Goal: Find specific page/section: Find specific page/section

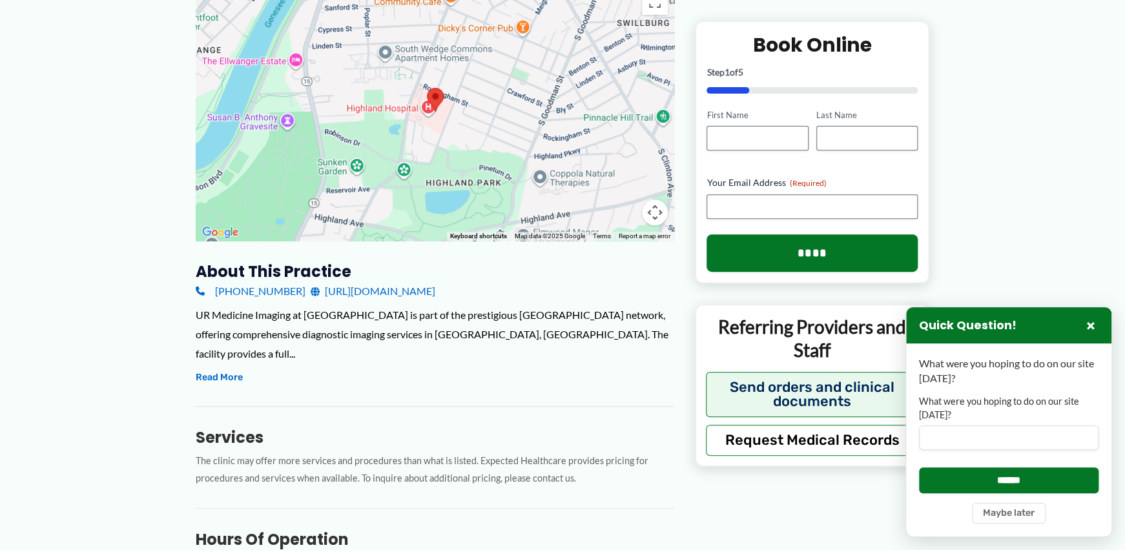
scroll to position [412, 0]
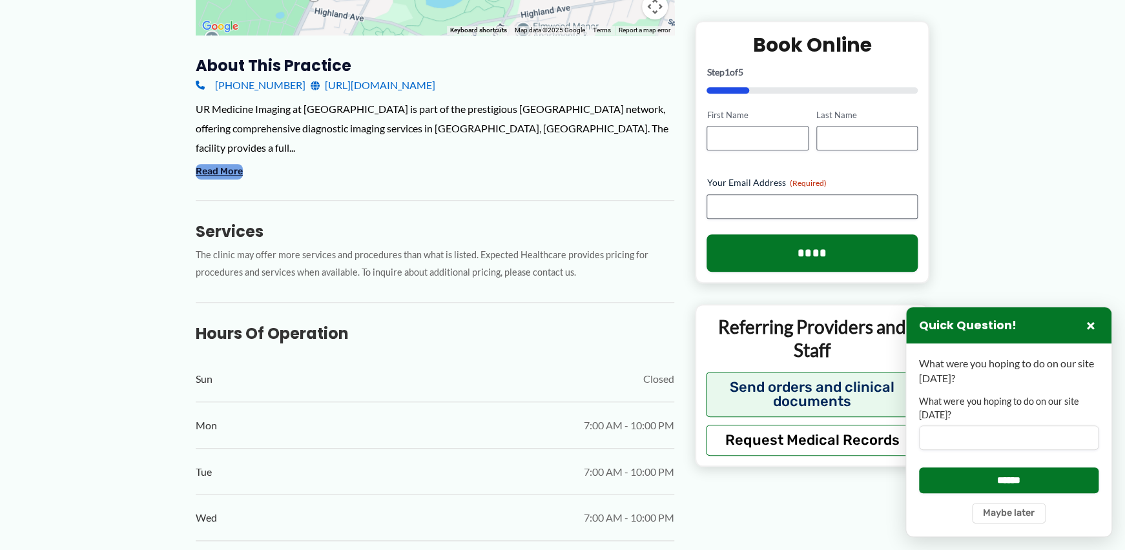
click at [235, 174] on button "Read More" at bounding box center [219, 171] width 47 height 15
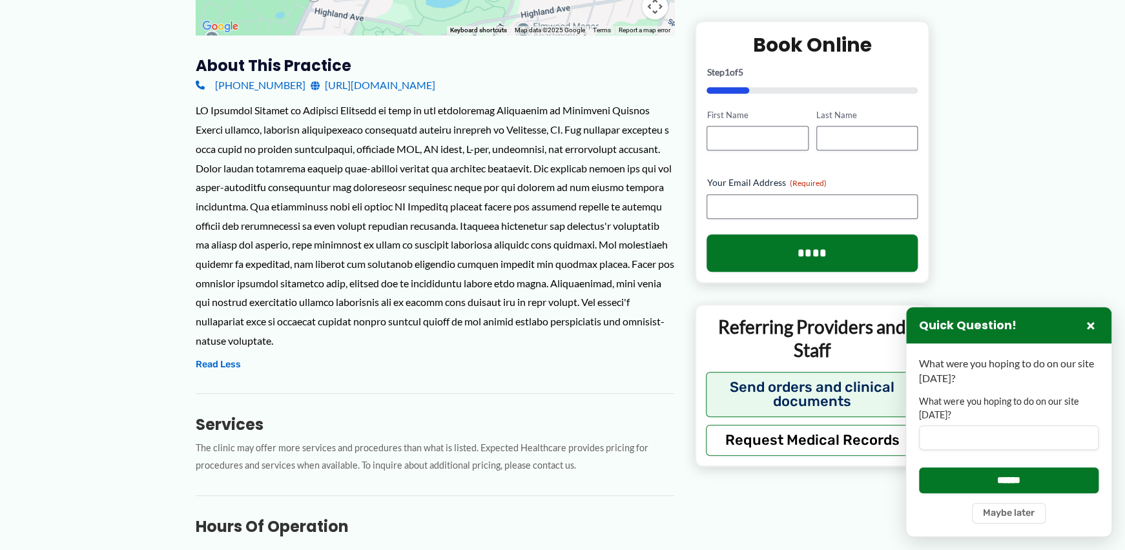
click at [229, 424] on h3 "Services" at bounding box center [435, 424] width 478 height 20
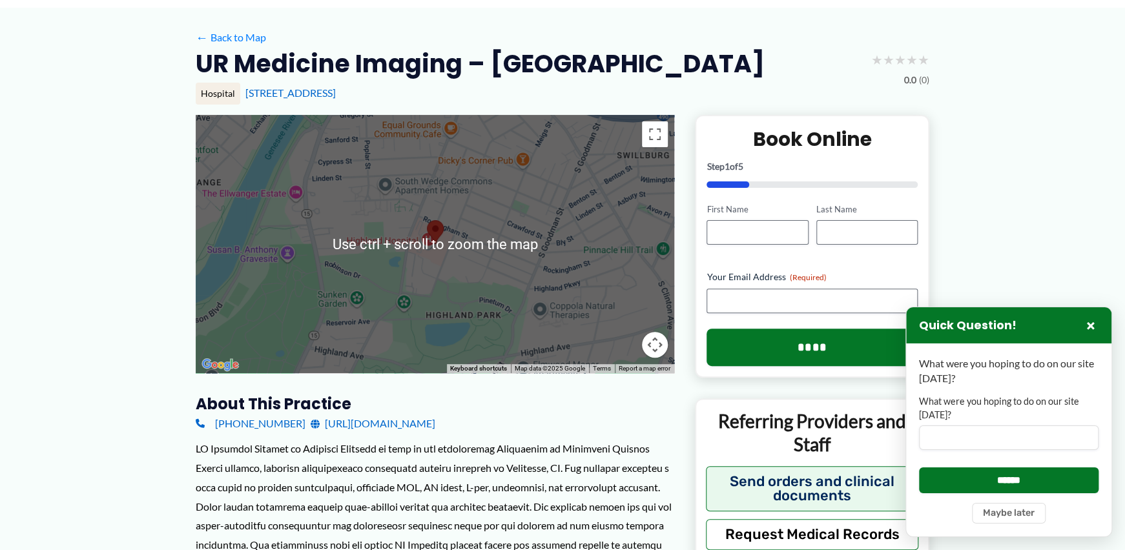
scroll to position [0, 0]
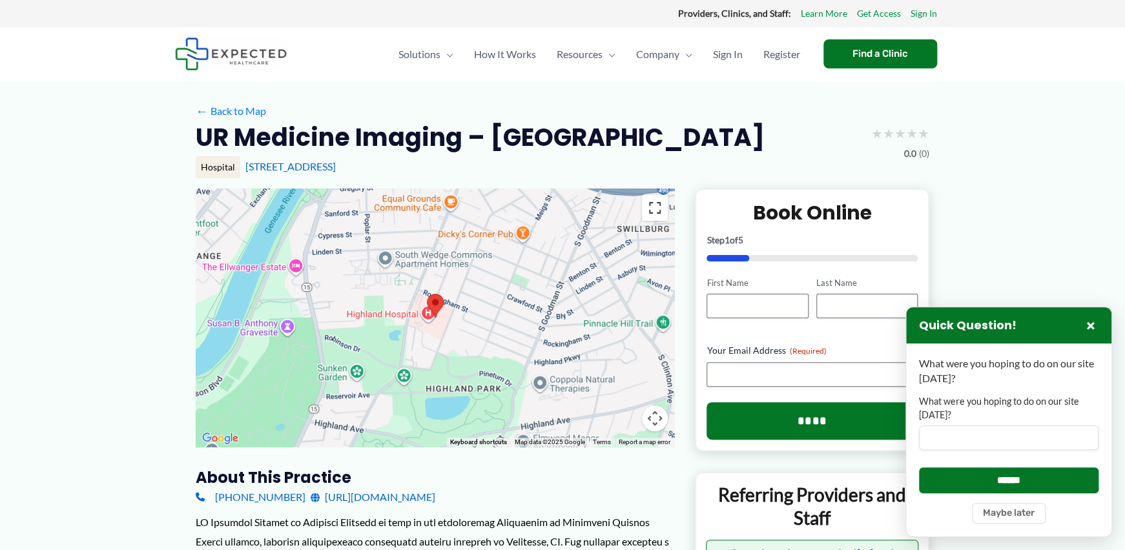
click at [653, 207] on button "Toggle fullscreen view" at bounding box center [655, 208] width 26 height 26
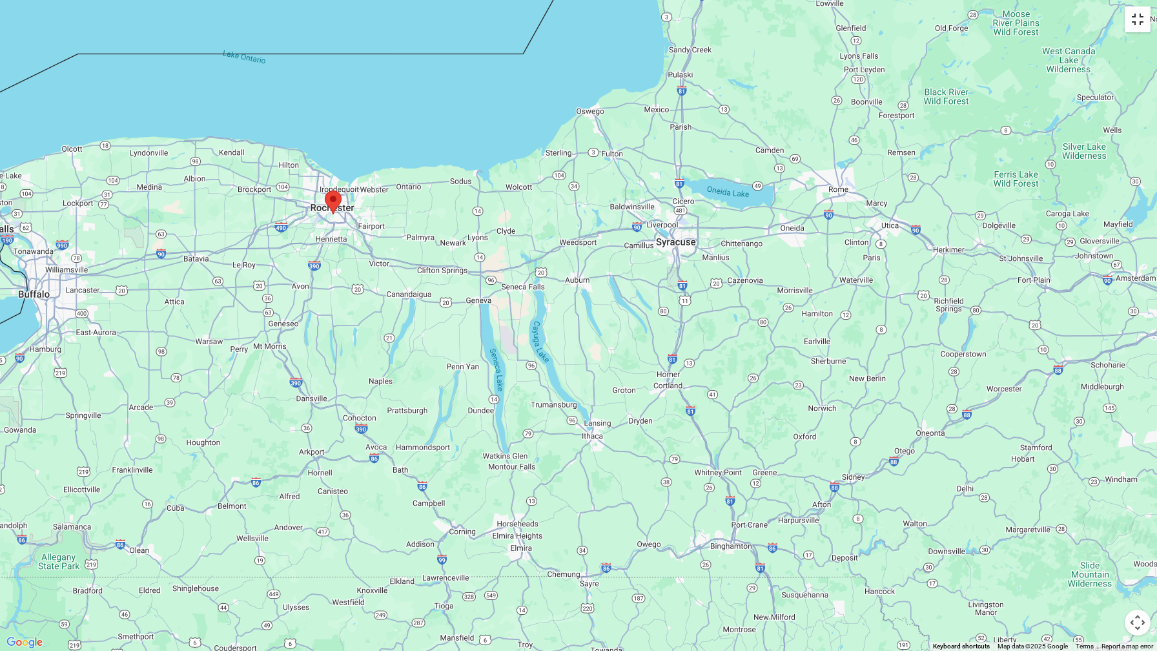
click at [1124, 16] on button "Toggle fullscreen view" at bounding box center [1138, 19] width 26 height 26
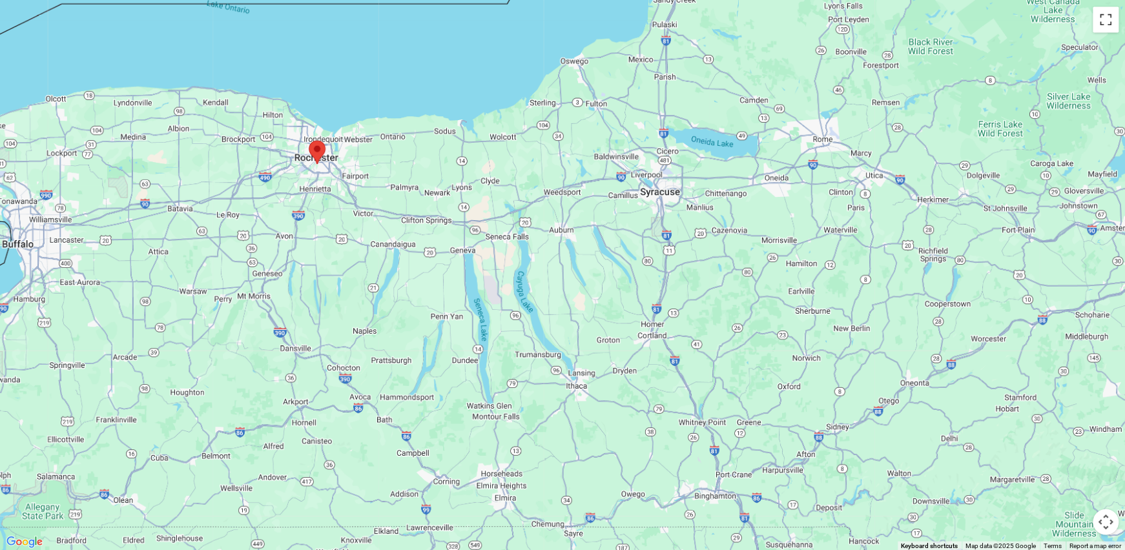
scroll to position [2048, 0]
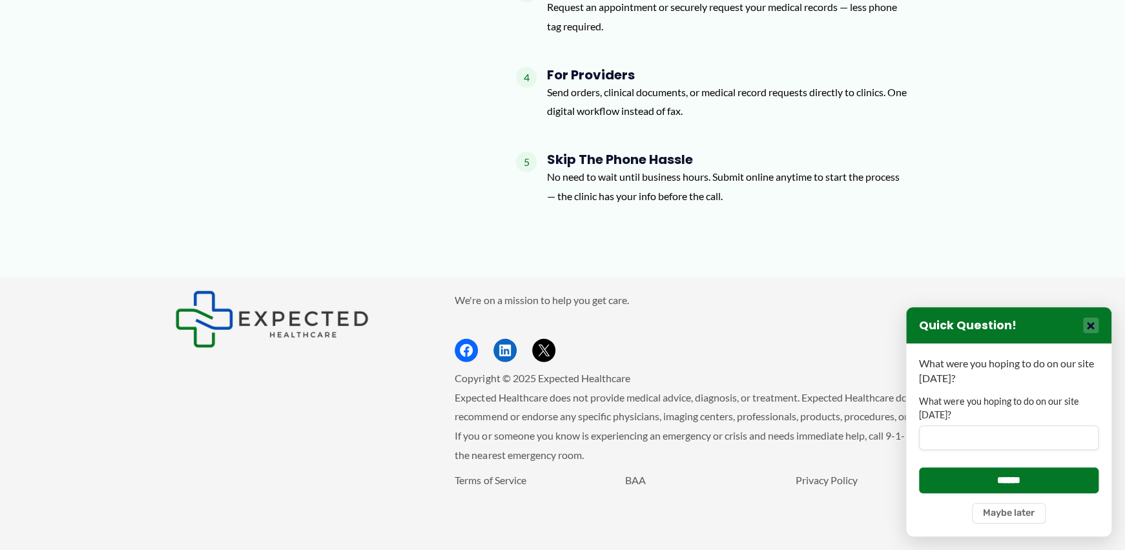
click at [1093, 325] on button "×" at bounding box center [1090, 325] width 15 height 15
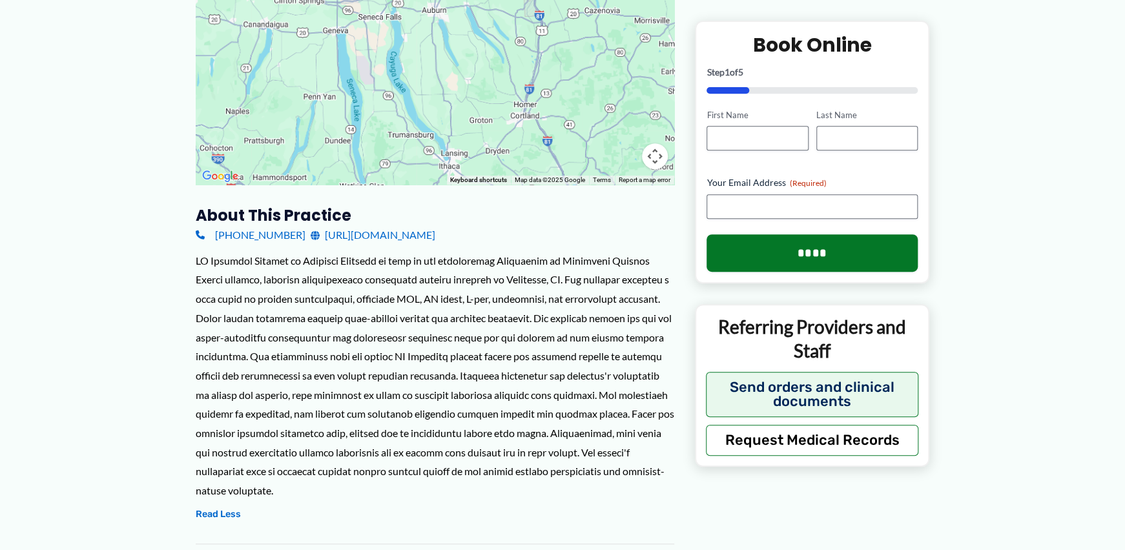
scroll to position [0, 0]
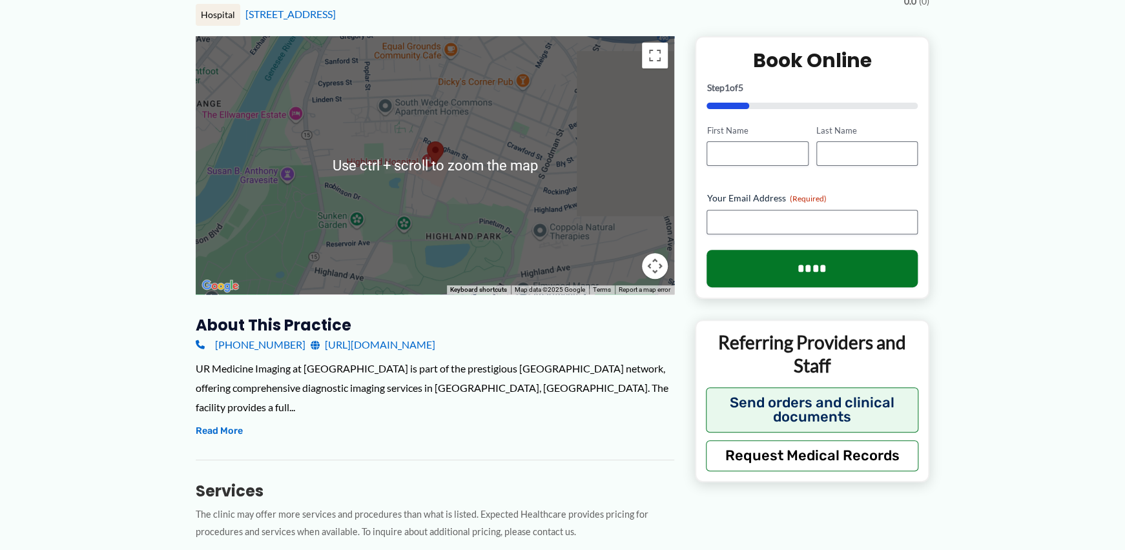
scroll to position [206, 0]
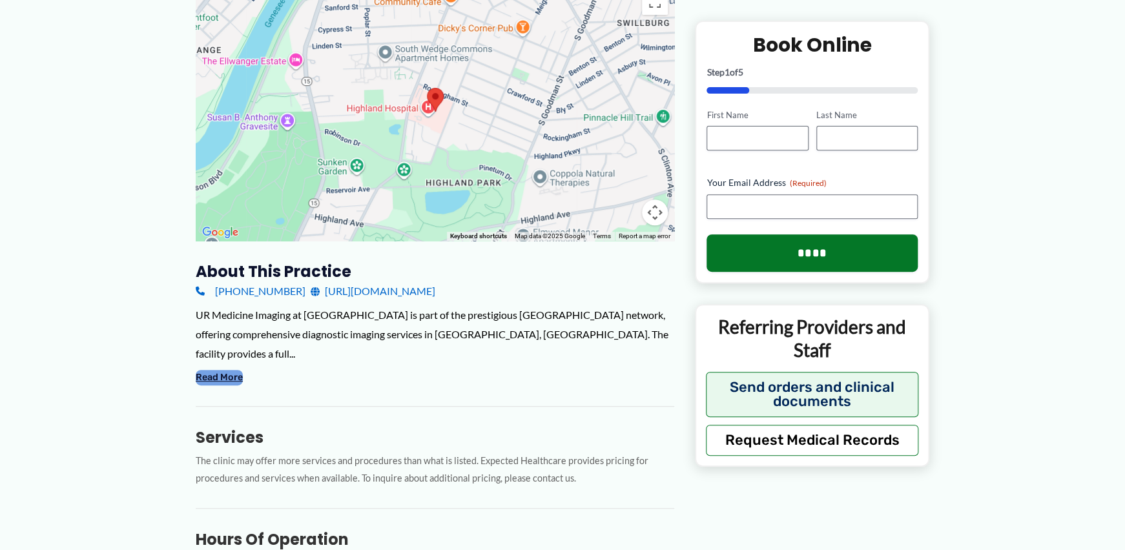
click at [221, 374] on button "Read More" at bounding box center [219, 377] width 47 height 15
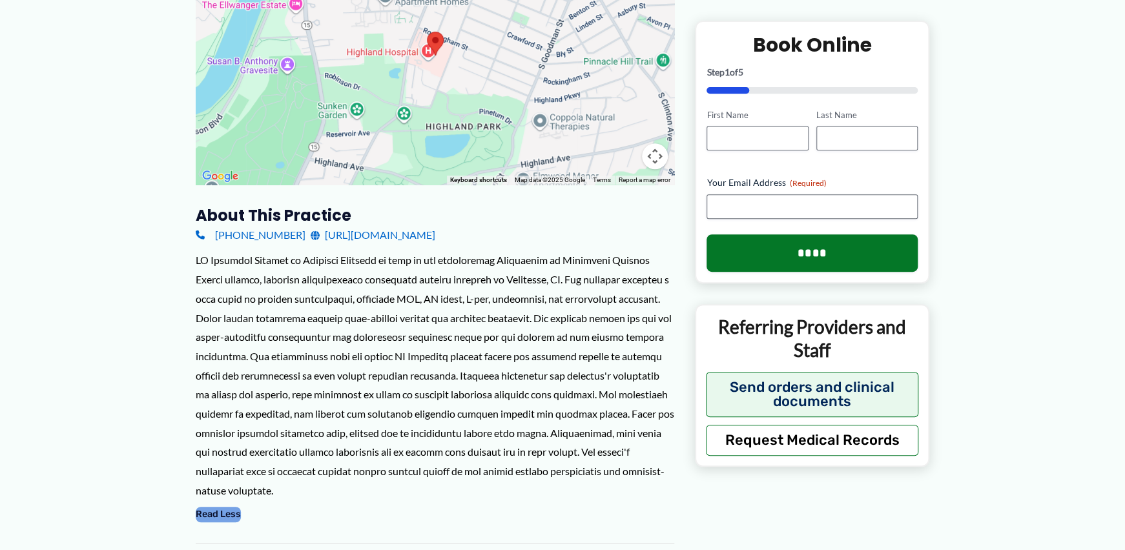
scroll to position [0, 0]
